Goal: Transaction & Acquisition: Book appointment/travel/reservation

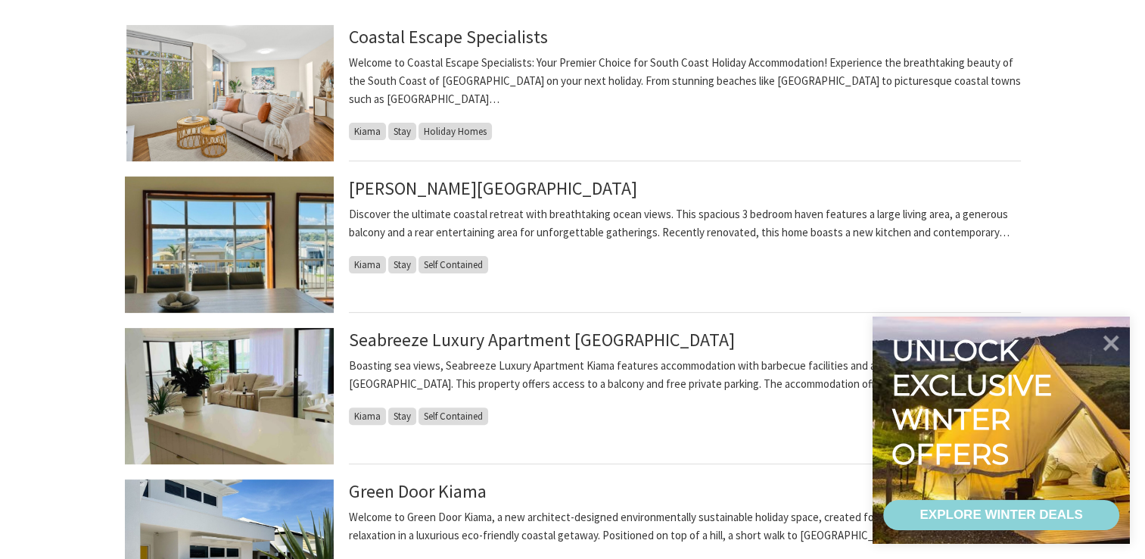
scroll to position [145, 0]
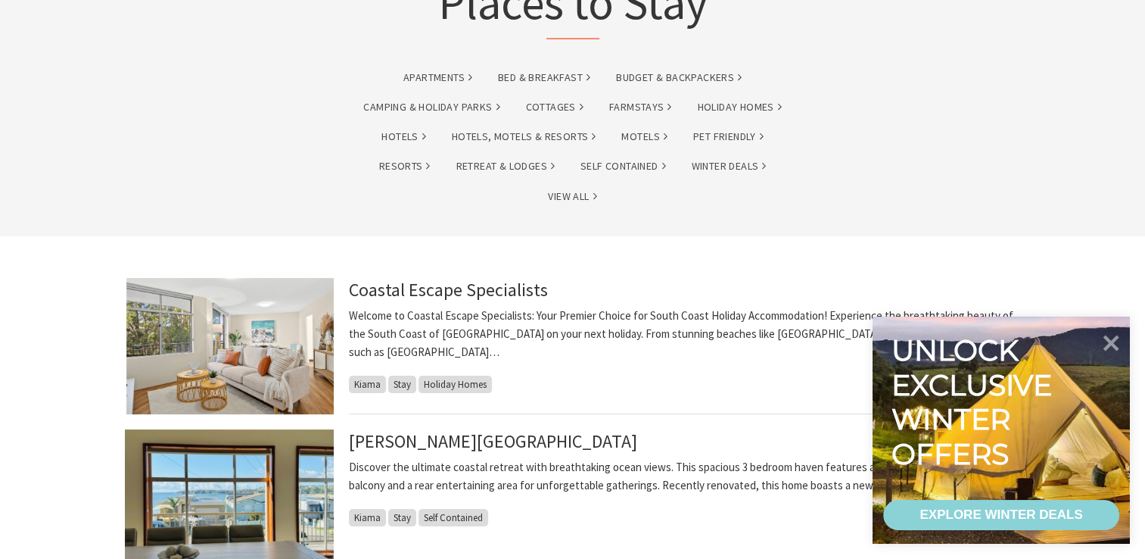
click at [259, 307] on img at bounding box center [229, 346] width 209 height 136
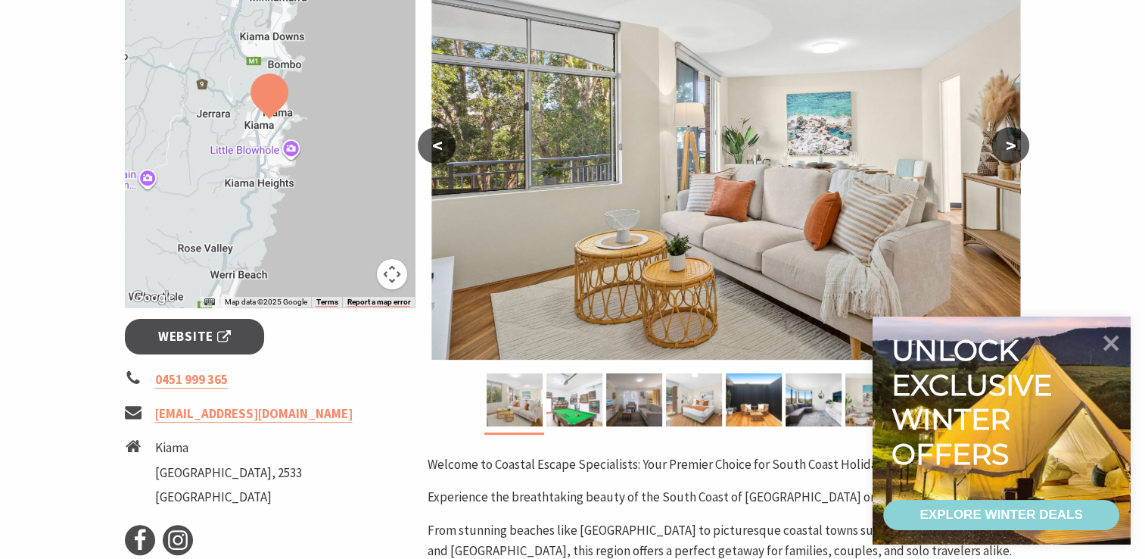
scroll to position [310, 0]
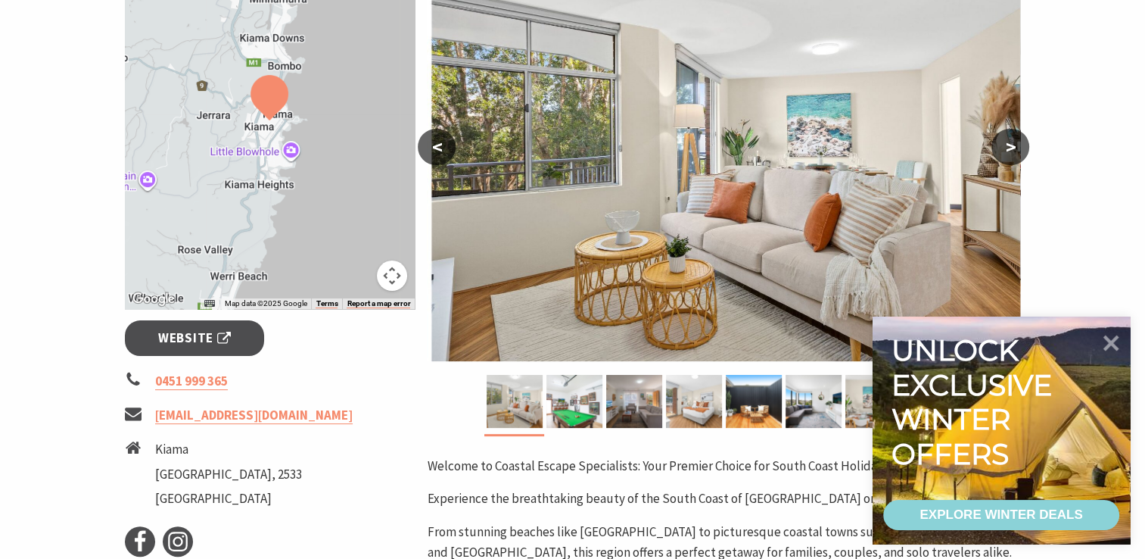
click at [1016, 144] on button ">" at bounding box center [1011, 147] width 38 height 36
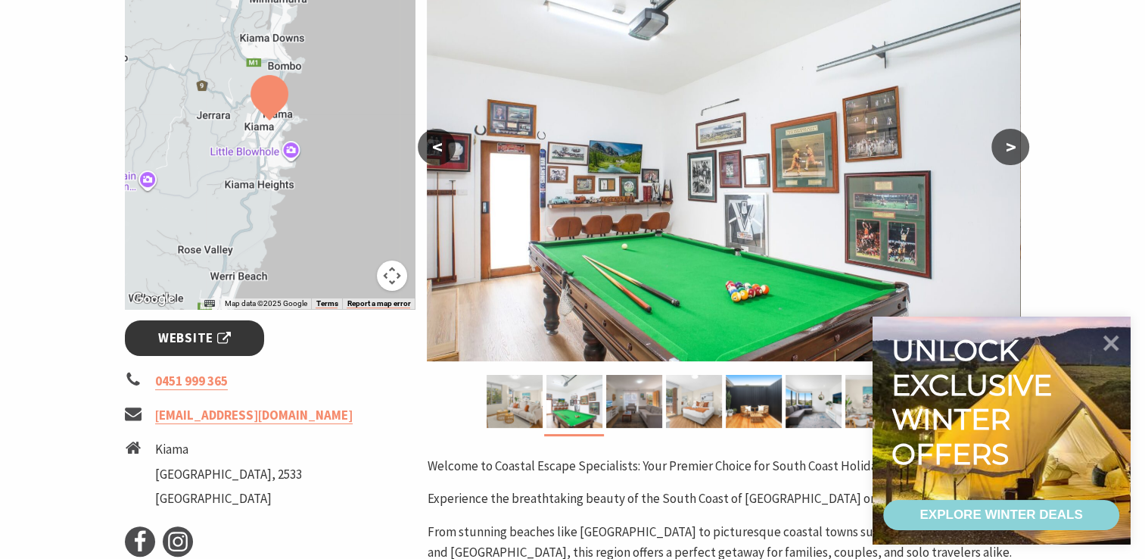
click at [213, 344] on span "Website" at bounding box center [194, 338] width 73 height 20
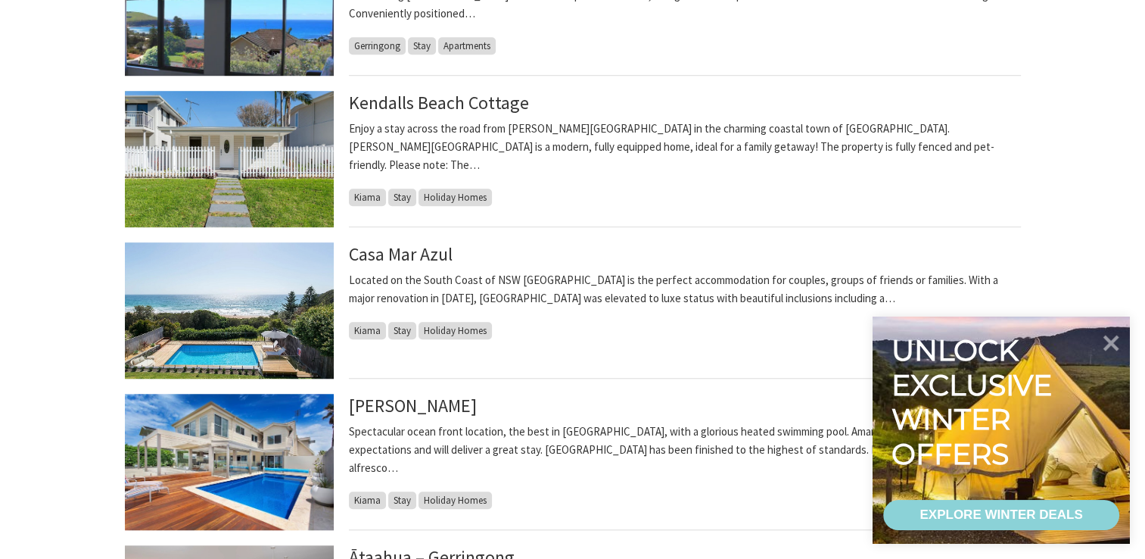
scroll to position [1083, 0]
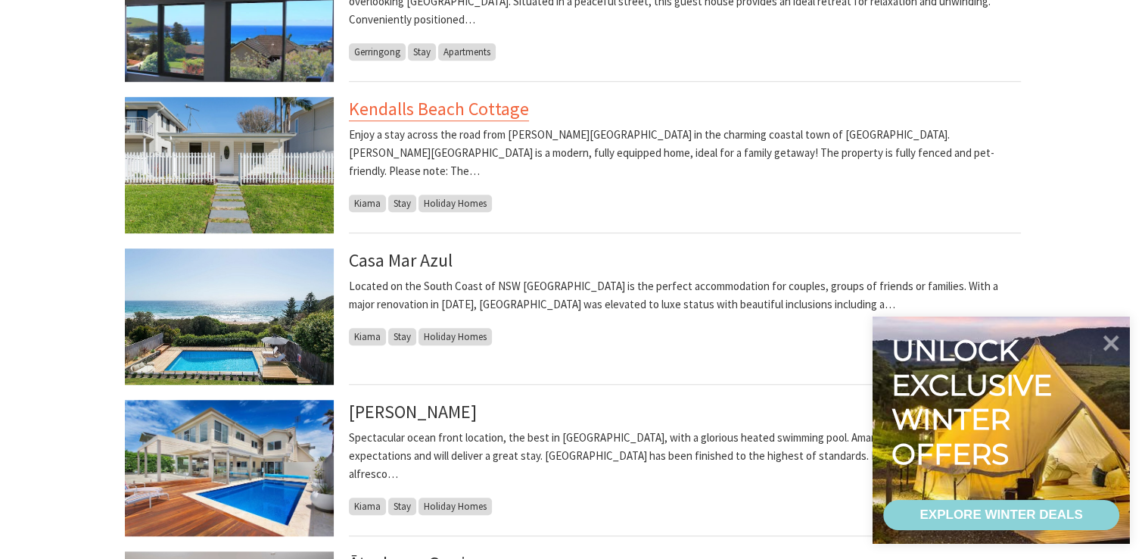
click at [409, 101] on link "Kendalls Beach Cottage" at bounding box center [439, 109] width 180 height 24
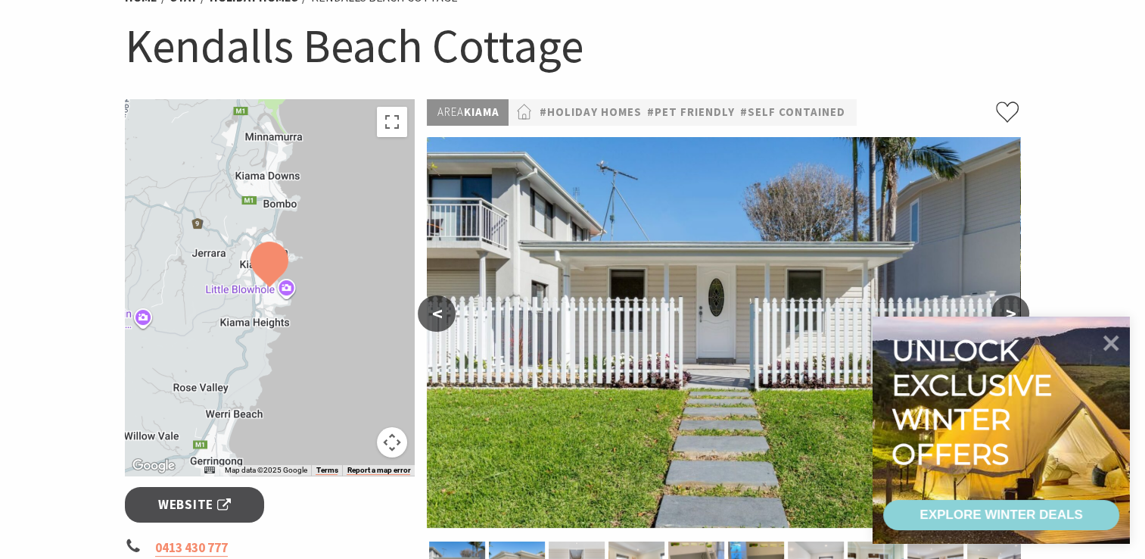
scroll to position [145, 0]
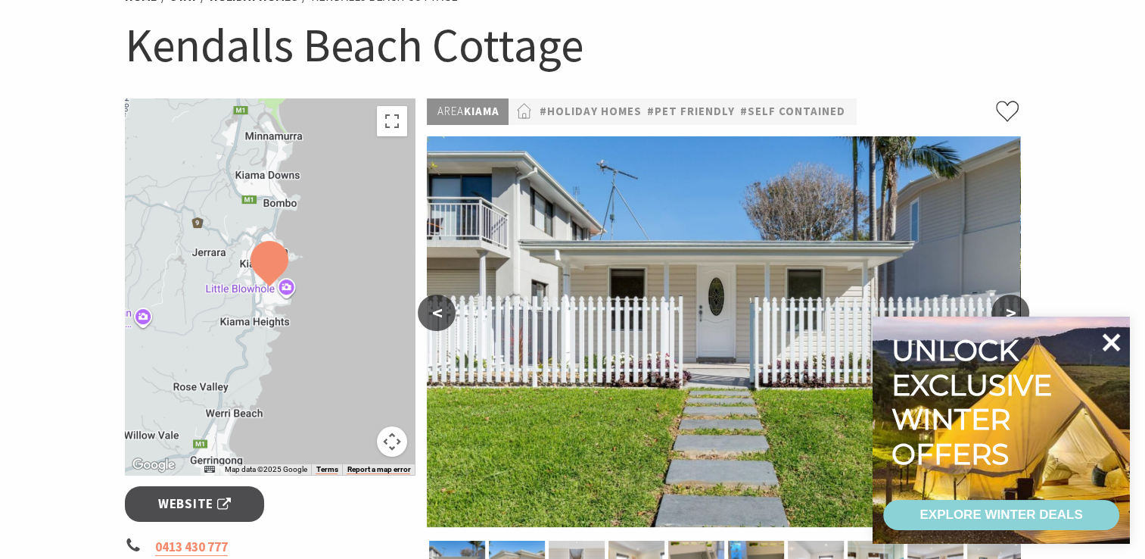
click at [1109, 344] on icon at bounding box center [1112, 342] width 18 height 18
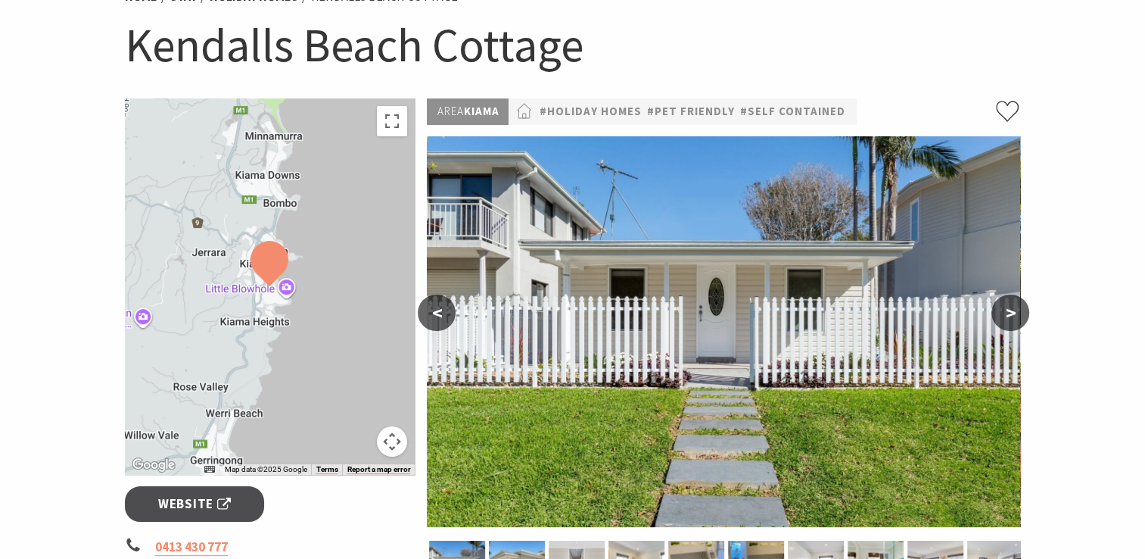
click at [1002, 310] on button ">" at bounding box center [1011, 312] width 38 height 36
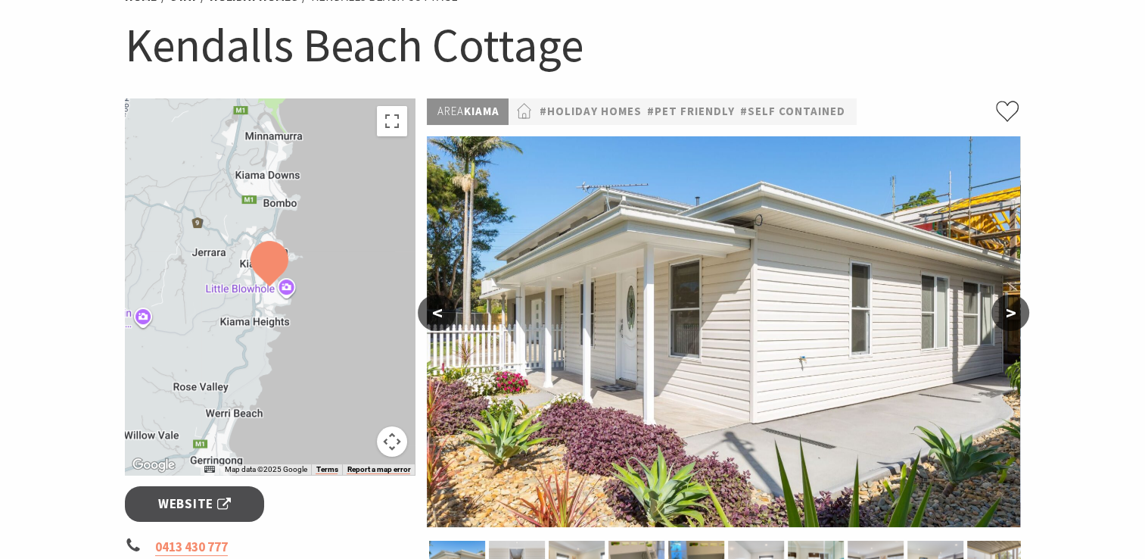
click at [1002, 310] on button ">" at bounding box center [1011, 312] width 38 height 36
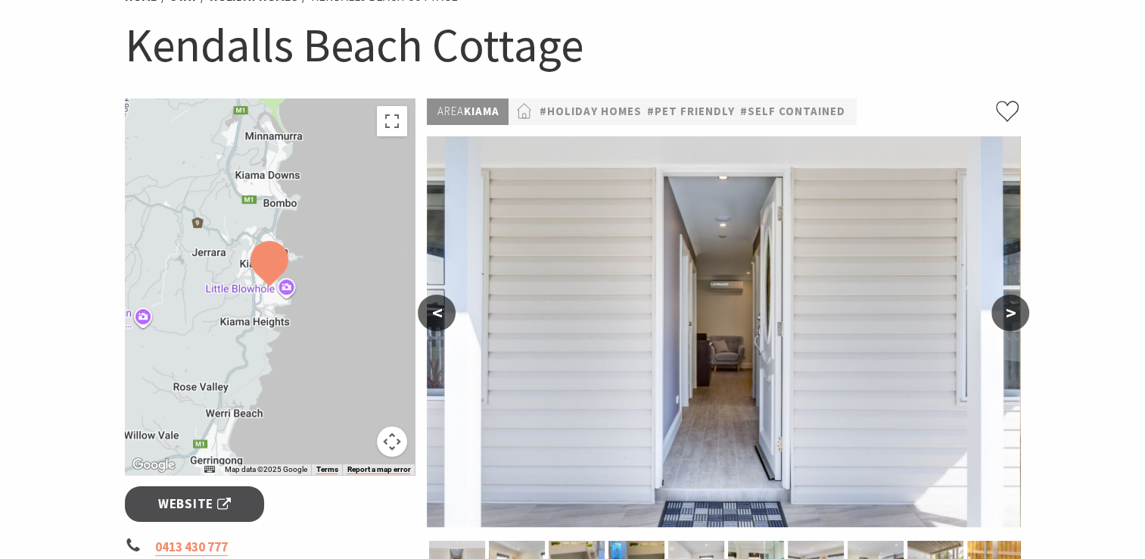
click at [1002, 310] on button ">" at bounding box center [1011, 312] width 38 height 36
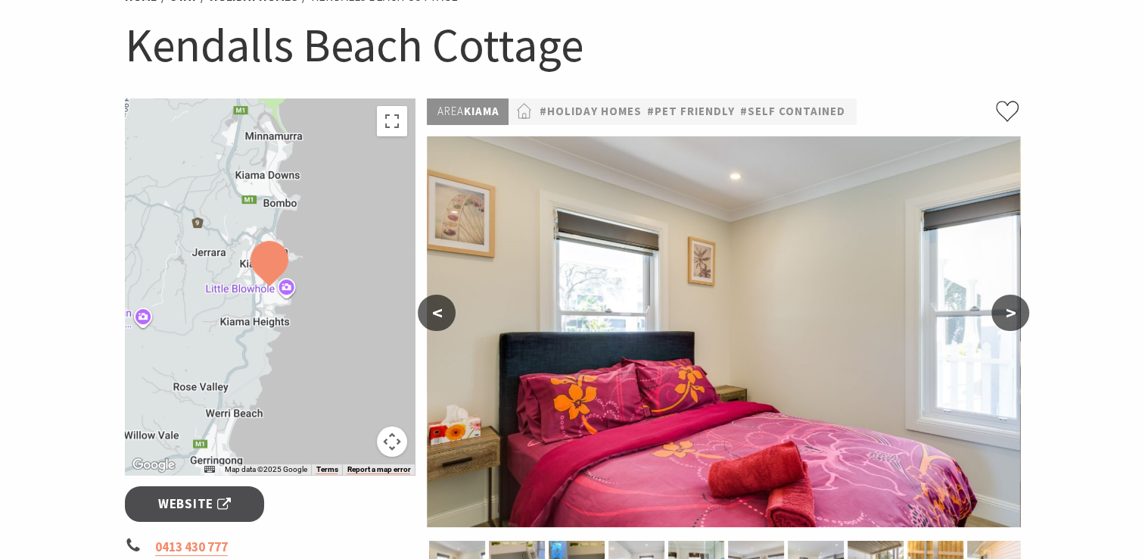
click at [1002, 310] on button ">" at bounding box center [1011, 312] width 38 height 36
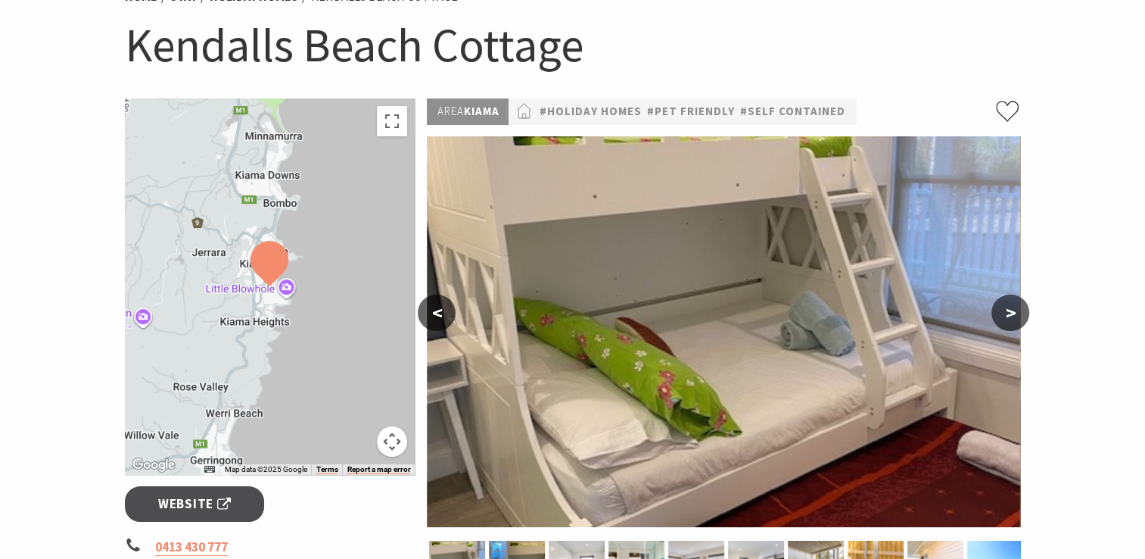
click at [1002, 310] on button ">" at bounding box center [1011, 312] width 38 height 36
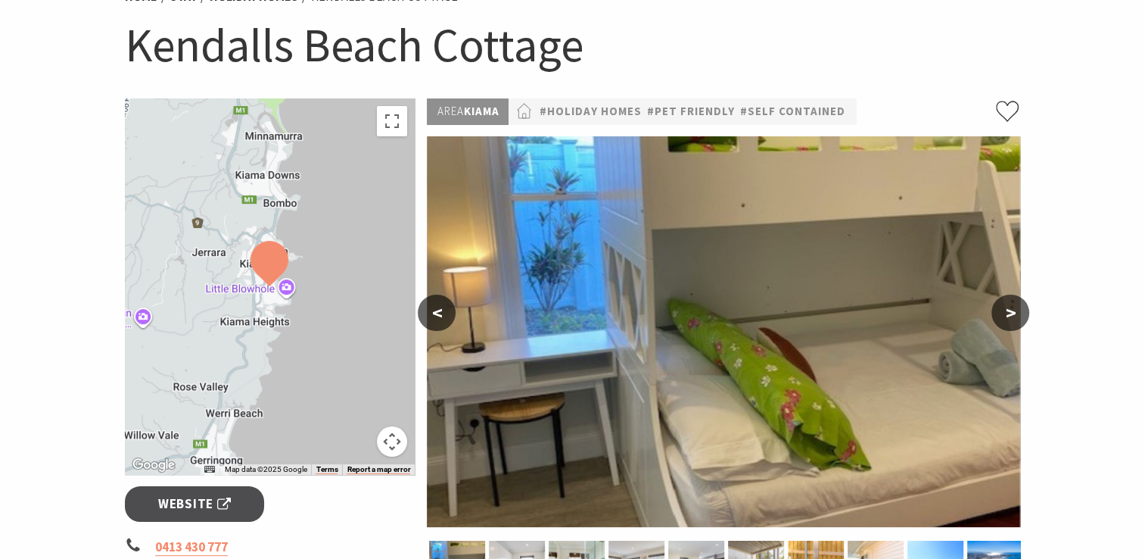
click at [1002, 310] on button ">" at bounding box center [1011, 312] width 38 height 36
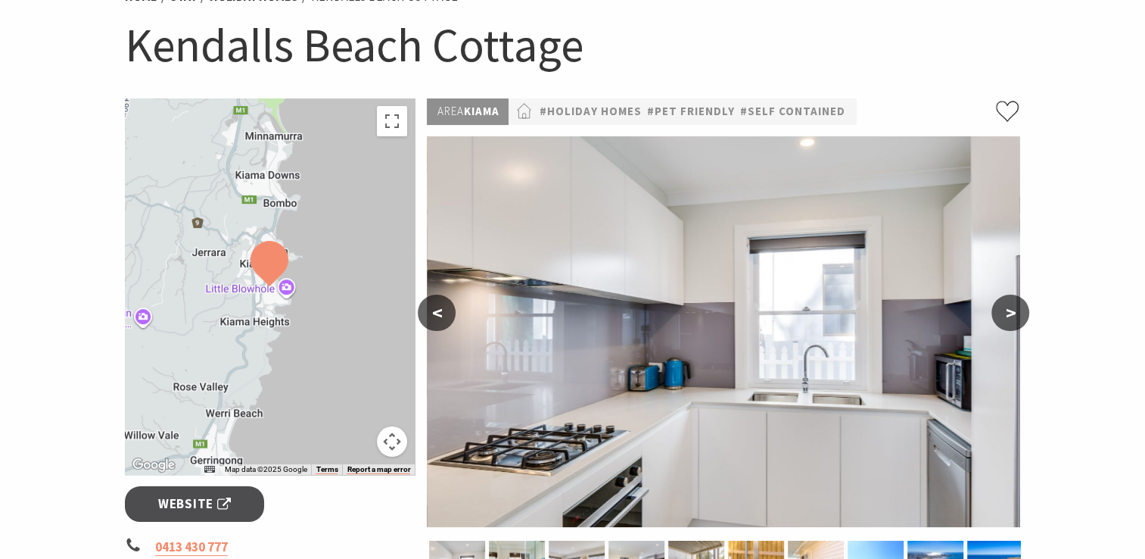
click at [1002, 310] on button ">" at bounding box center [1011, 312] width 38 height 36
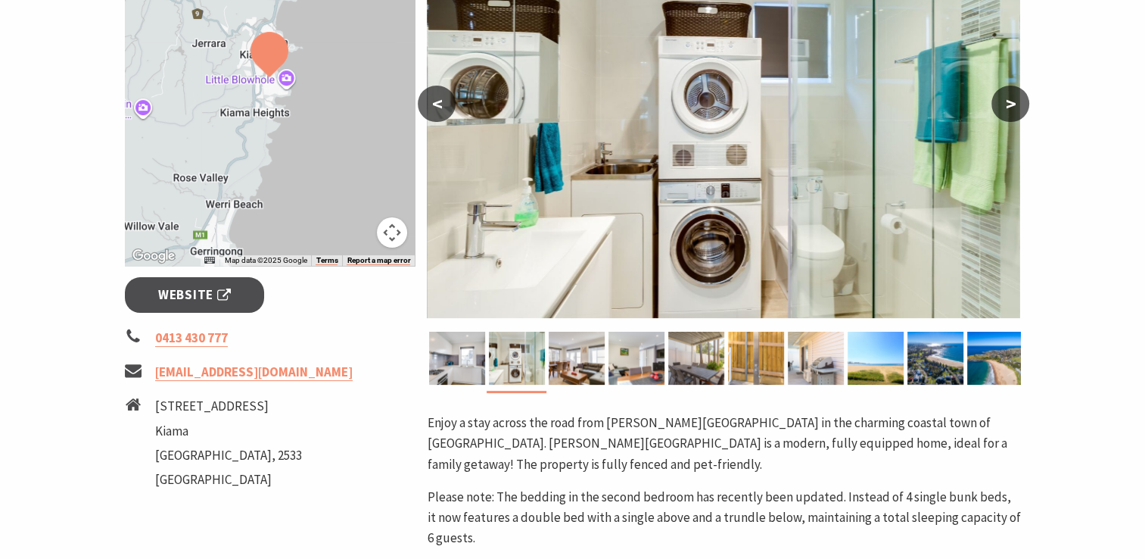
scroll to position [351, 0]
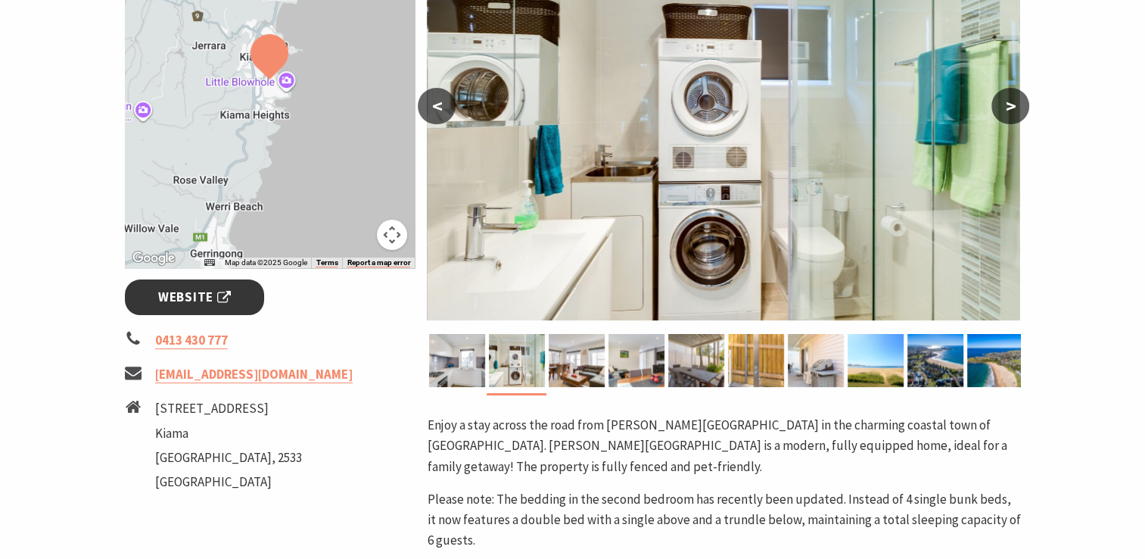
click at [193, 301] on span "Website" at bounding box center [194, 297] width 73 height 20
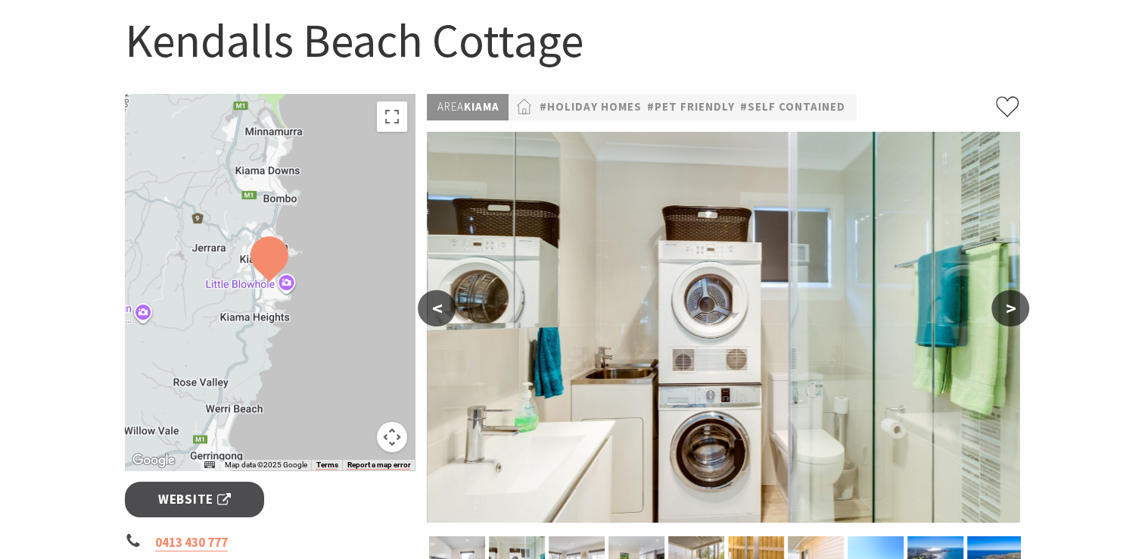
scroll to position [0, 0]
